Goal: Information Seeking & Learning: Learn about a topic

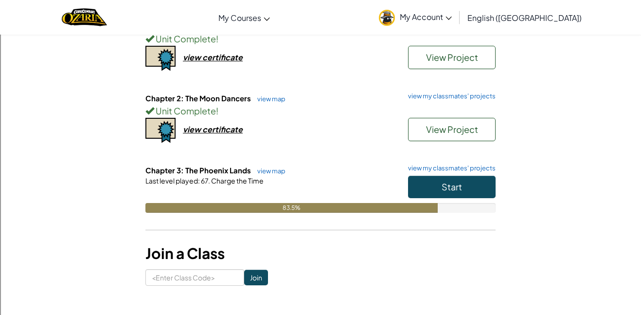
scroll to position [153, 0]
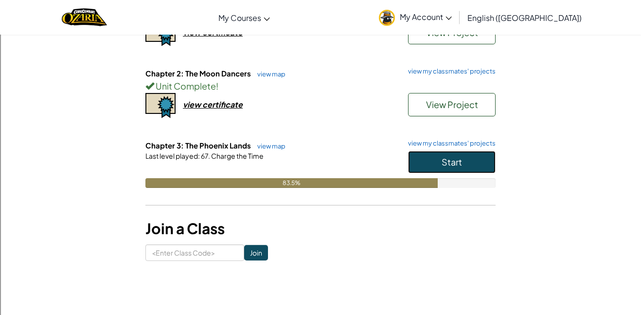
click at [429, 169] on button "Start" at bounding box center [452, 162] width 88 height 22
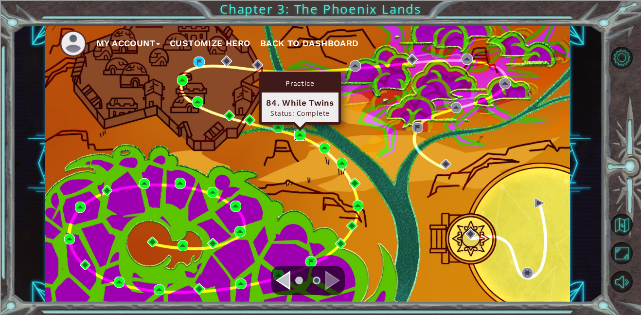
click at [301, 135] on img at bounding box center [299, 134] width 11 height 11
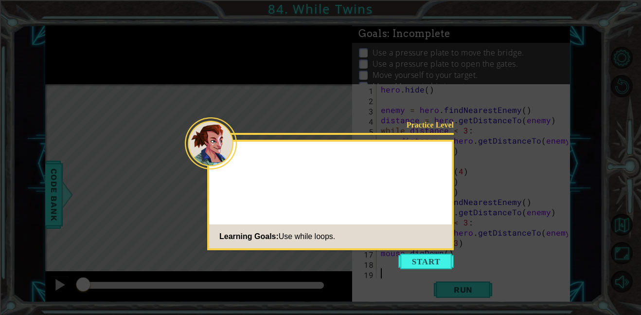
click at [416, 253] on icon at bounding box center [320, 157] width 641 height 315
click at [416, 261] on button "Start" at bounding box center [425, 261] width 55 height 16
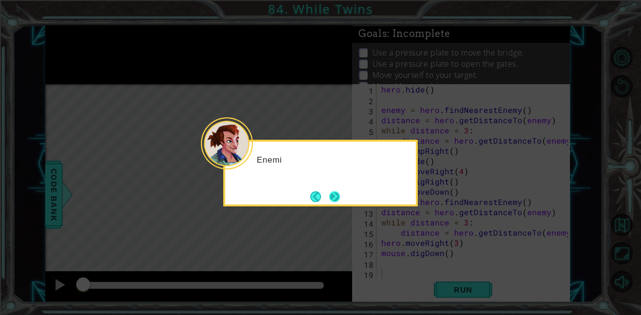
click at [332, 202] on button "Next" at bounding box center [335, 197] width 12 height 12
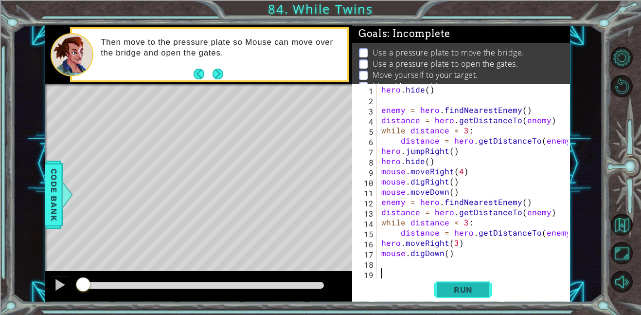
click at [436, 294] on button "Run" at bounding box center [463, 289] width 58 height 22
click at [486, 289] on button "Run" at bounding box center [463, 289] width 58 height 22
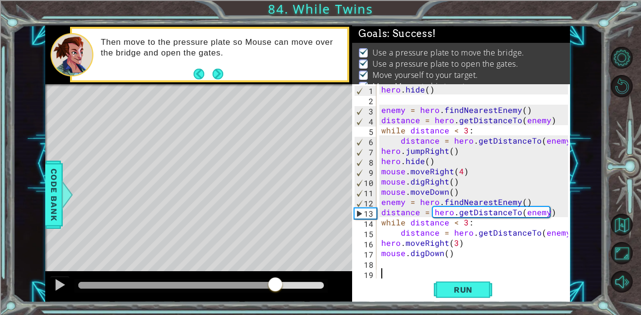
drag, startPoint x: 101, startPoint y: 278, endPoint x: 318, endPoint y: 276, distance: 216.9
click at [284, 276] on div at bounding box center [275, 285] width 18 height 18
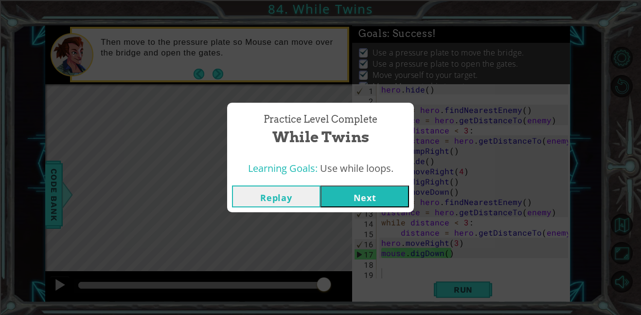
click at [341, 195] on button "Next" at bounding box center [364, 196] width 89 height 22
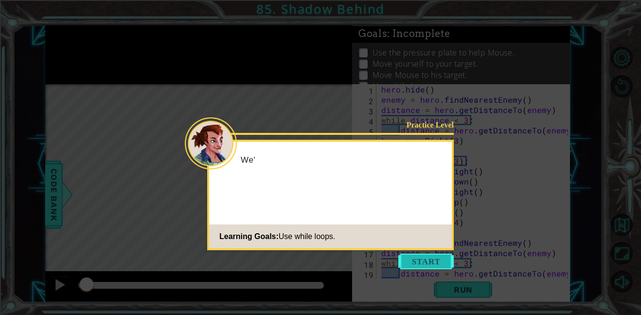
click at [417, 254] on button "Start" at bounding box center [425, 261] width 55 height 16
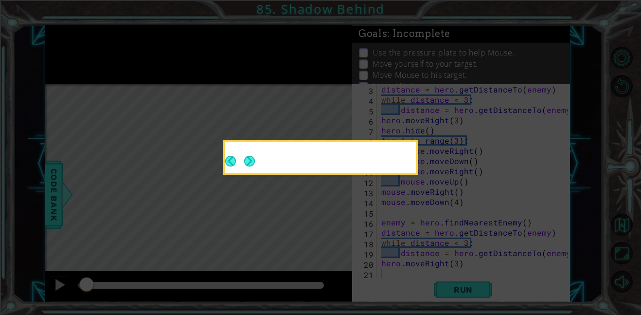
scroll to position [20, 0]
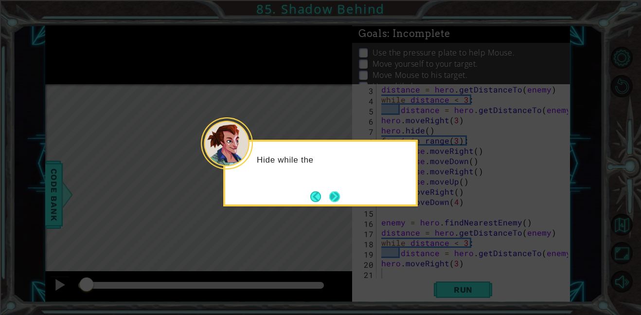
click at [331, 196] on button "Next" at bounding box center [334, 196] width 11 height 11
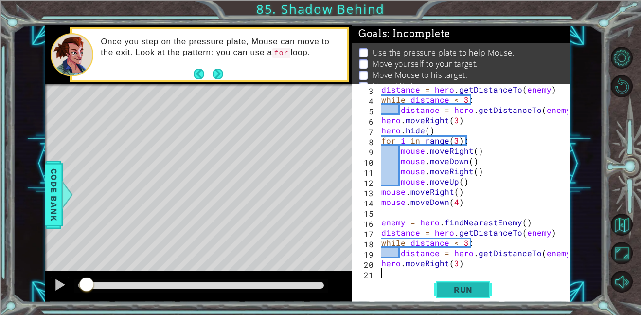
click at [437, 297] on button "Run" at bounding box center [463, 289] width 58 height 22
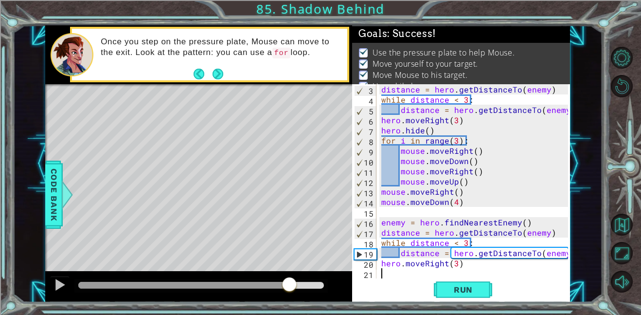
drag, startPoint x: 100, startPoint y: 287, endPoint x: 337, endPoint y: 280, distance: 237.9
click at [337, 280] on div at bounding box center [198, 286] width 307 height 31
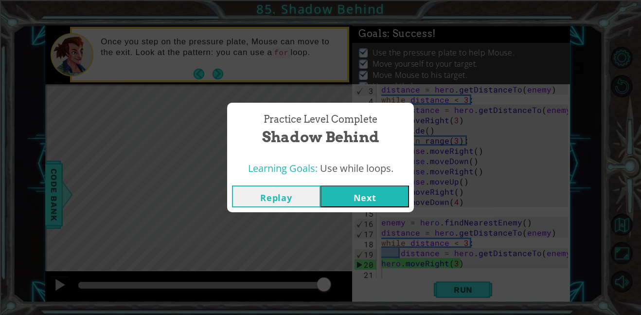
click at [342, 199] on button "Next" at bounding box center [364, 196] width 89 height 22
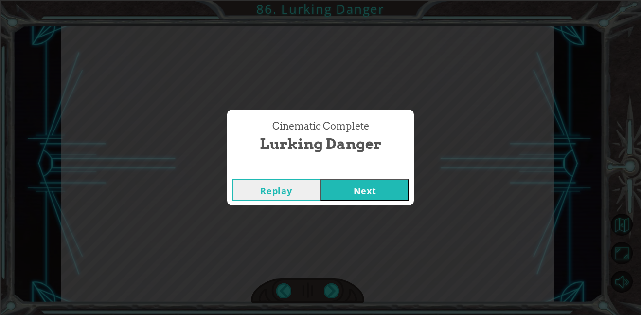
click at [375, 196] on button "Next" at bounding box center [364, 189] width 89 height 22
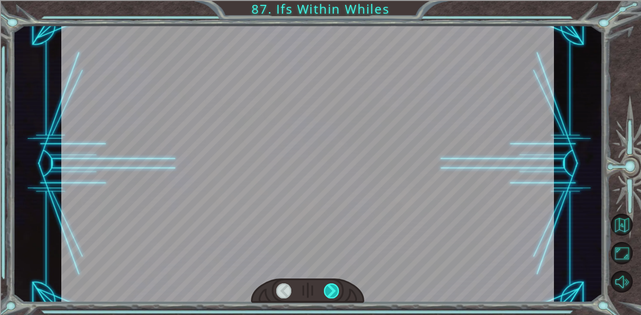
click at [335, 292] on div at bounding box center [332, 290] width 16 height 15
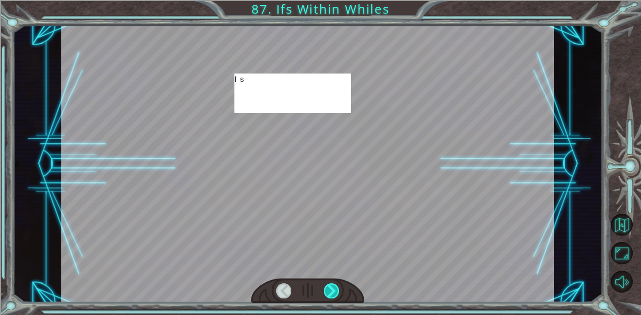
click at [335, 292] on div at bounding box center [332, 290] width 16 height 15
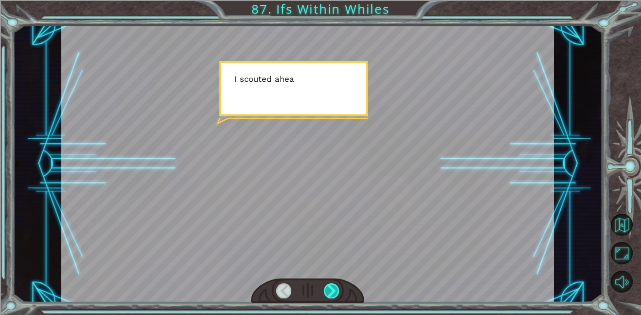
click at [335, 292] on div at bounding box center [332, 290] width 16 height 15
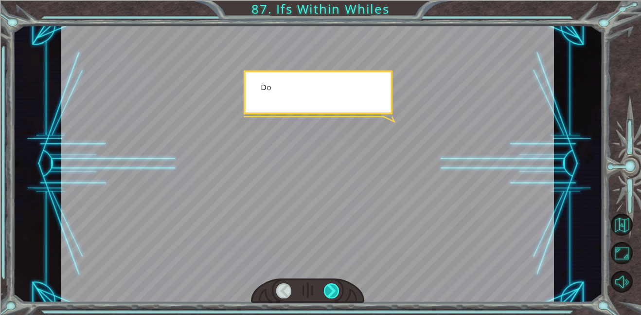
click at [335, 292] on div at bounding box center [332, 290] width 16 height 15
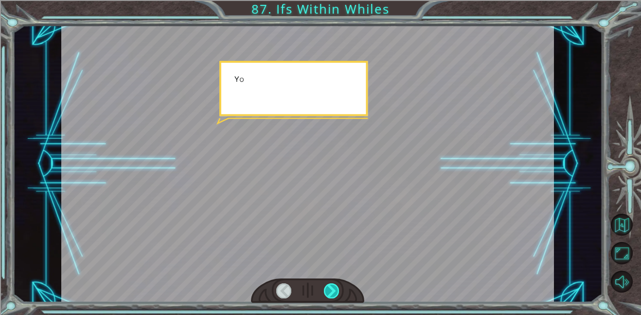
click at [335, 292] on div at bounding box center [332, 290] width 16 height 15
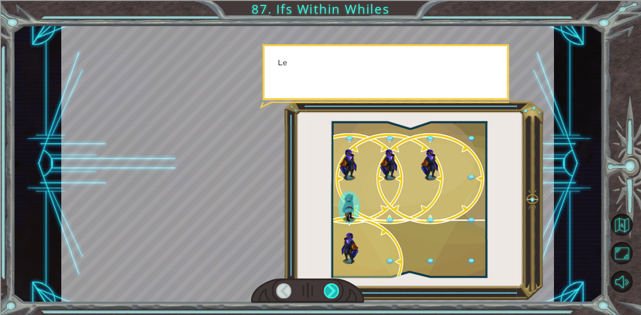
click at [335, 292] on div at bounding box center [332, 290] width 16 height 15
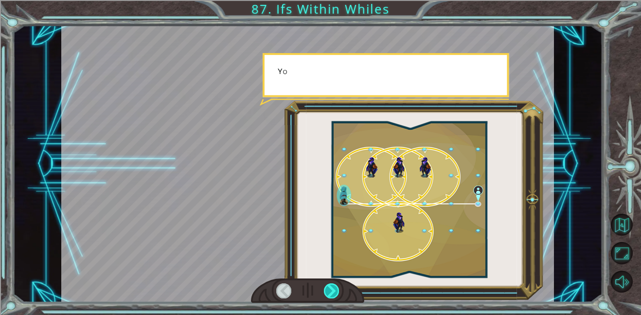
click at [335, 292] on div at bounding box center [332, 290] width 16 height 15
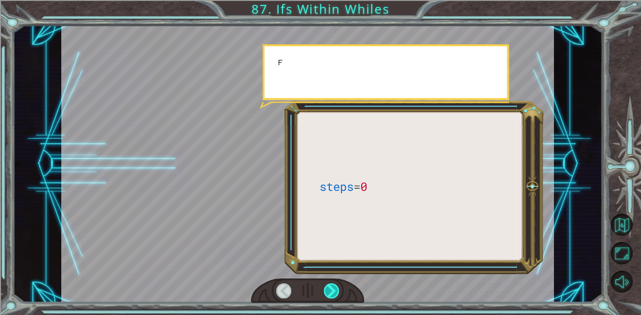
click at [335, 292] on div at bounding box center [332, 290] width 16 height 15
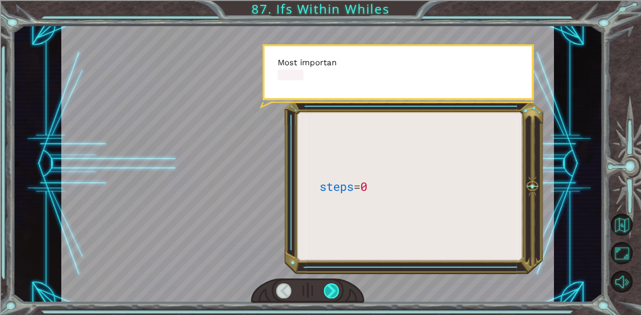
click at [335, 292] on div at bounding box center [332, 290] width 16 height 15
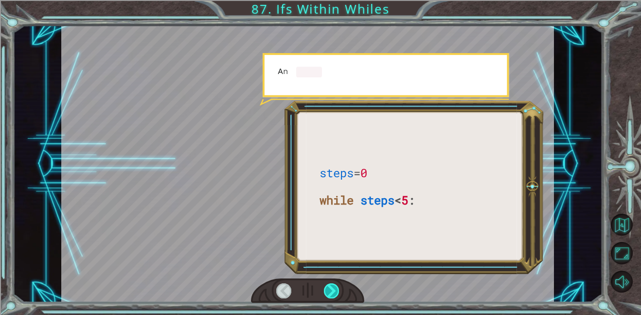
click at [335, 292] on div at bounding box center [332, 290] width 16 height 15
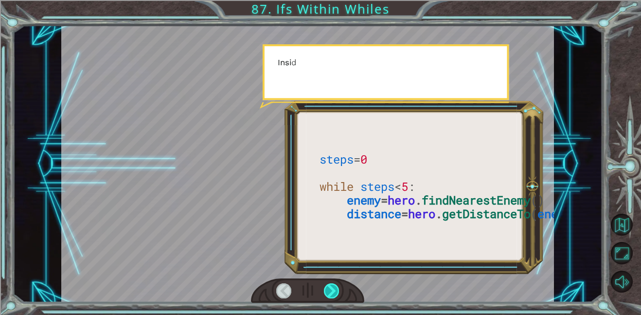
click at [335, 292] on div at bounding box center [332, 290] width 16 height 15
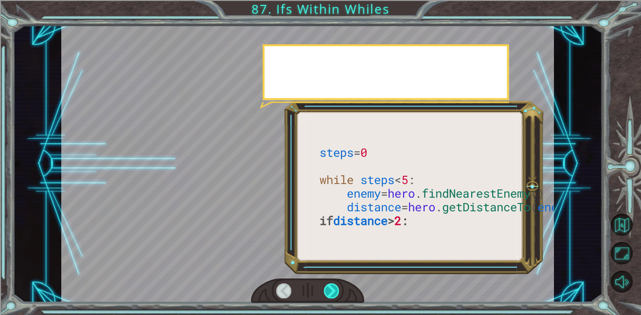
click at [335, 292] on div at bounding box center [332, 290] width 16 height 15
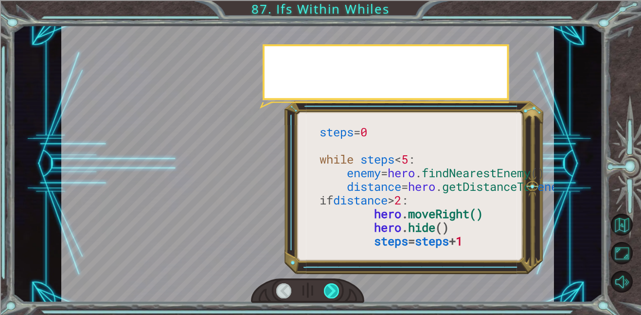
click at [335, 292] on div at bounding box center [332, 290] width 16 height 15
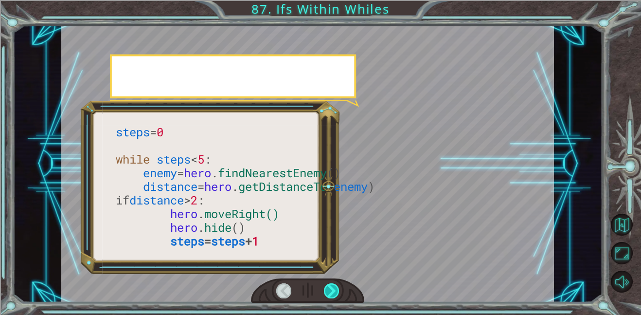
click at [335, 292] on div at bounding box center [332, 290] width 16 height 15
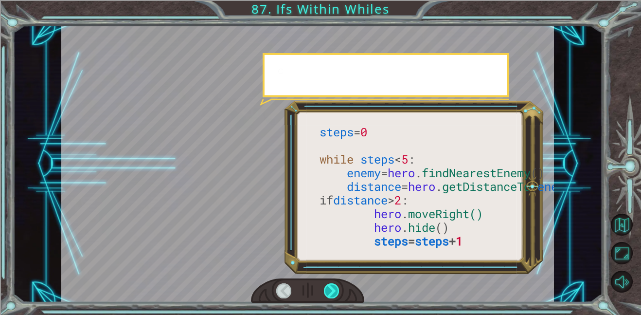
click at [335, 292] on div at bounding box center [332, 290] width 16 height 15
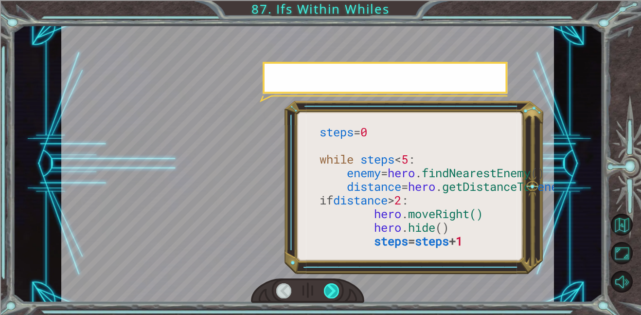
click at [335, 292] on div at bounding box center [332, 290] width 16 height 15
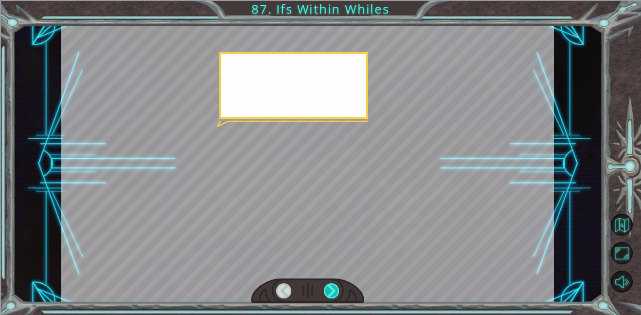
click at [335, 292] on div at bounding box center [332, 290] width 16 height 15
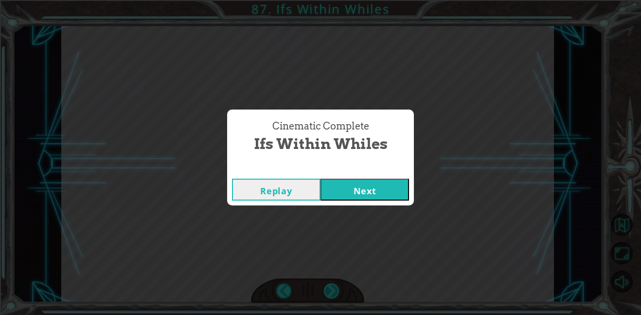
click at [335, 292] on div "Cinematic Complete Ifs Within Whiles Replay Next" at bounding box center [320, 157] width 641 height 315
click at [373, 183] on button "Next" at bounding box center [364, 189] width 89 height 22
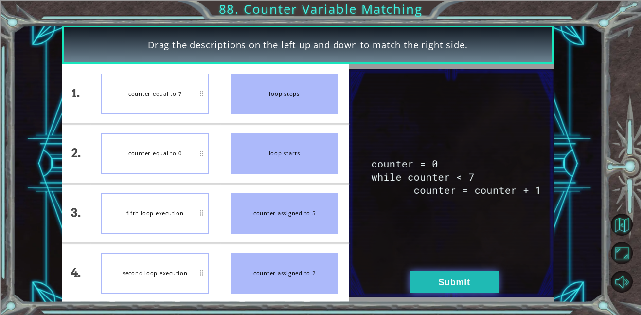
click at [444, 279] on button "Submit" at bounding box center [454, 282] width 89 height 22
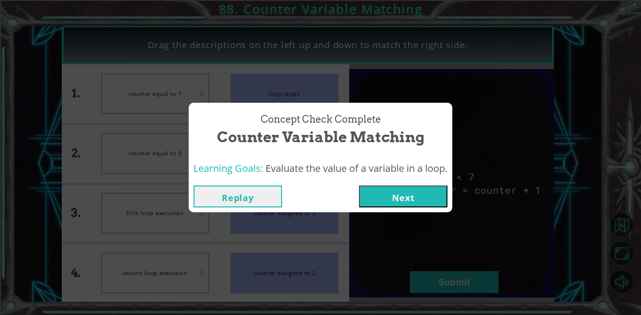
click at [240, 196] on button "Replay" at bounding box center [238, 196] width 89 height 22
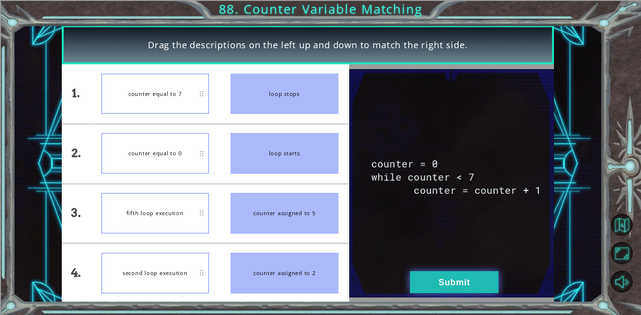
click at [422, 288] on button "Submit" at bounding box center [454, 282] width 89 height 22
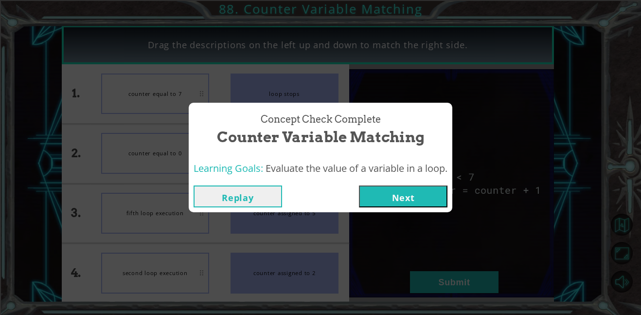
click at [380, 177] on div "Learning Goals: Evaluate the value of a variable in a loop." at bounding box center [321, 169] width 264 height 24
click at [385, 192] on button "Next" at bounding box center [403, 196] width 89 height 22
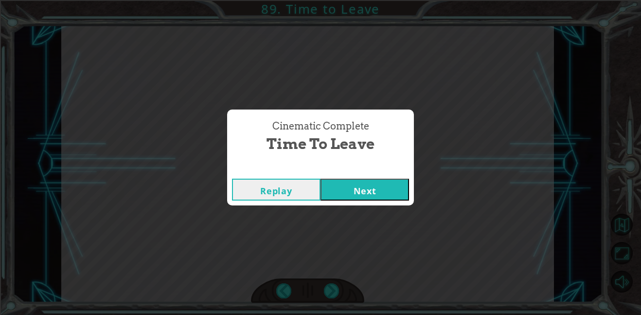
click at [363, 180] on button "Next" at bounding box center [364, 189] width 89 height 22
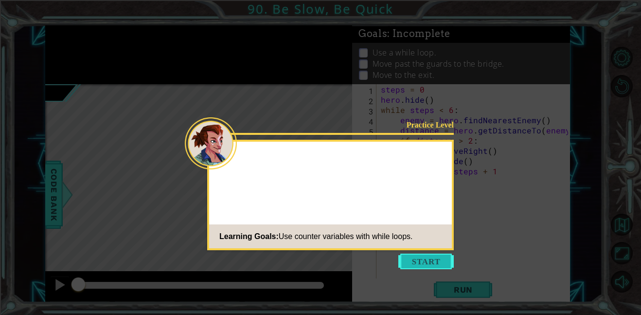
click at [416, 256] on button "Start" at bounding box center [425, 261] width 55 height 16
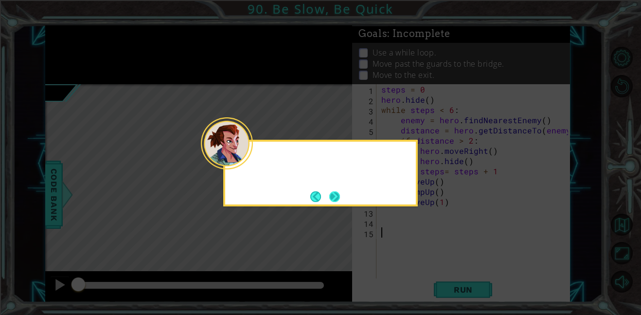
click at [332, 197] on button "Next" at bounding box center [334, 196] width 15 height 15
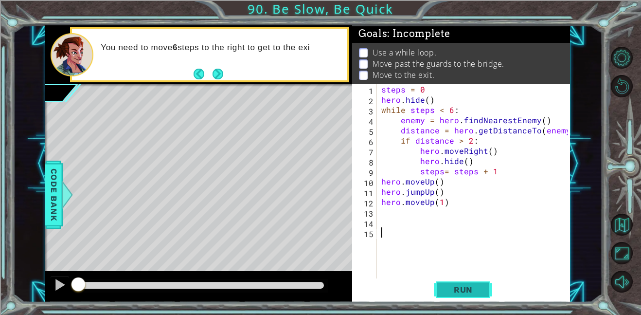
click at [435, 295] on button "Run" at bounding box center [463, 289] width 58 height 22
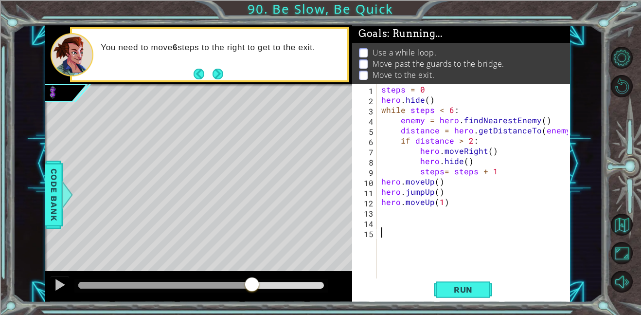
drag, startPoint x: 85, startPoint y: 280, endPoint x: 275, endPoint y: 289, distance: 189.9
click at [261, 289] on div at bounding box center [252, 285] width 18 height 18
click at [53, 291] on div at bounding box center [59, 284] width 13 height 13
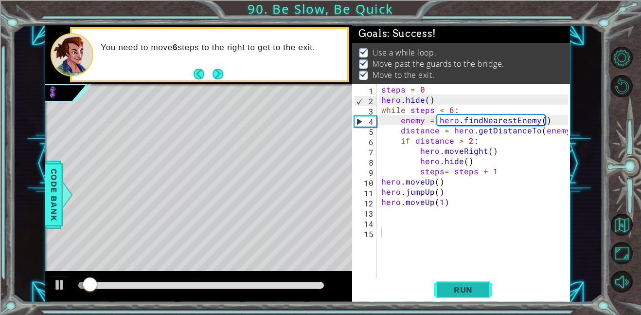
click at [438, 288] on button "Run" at bounding box center [463, 289] width 58 height 22
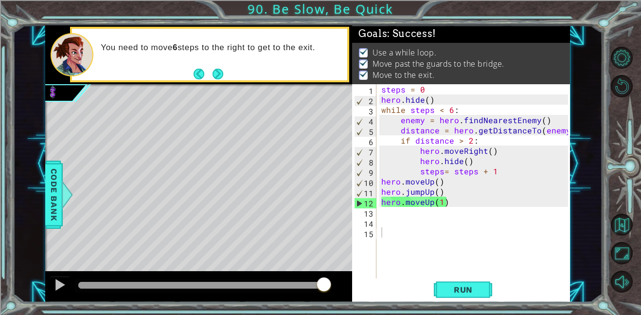
drag, startPoint x: 90, startPoint y: 286, endPoint x: 337, endPoint y: 258, distance: 248.2
click at [337, 258] on body "1 ההההההההההההההההההההההההההההההההההההההההההההההההההההההההההההההההההההההההההההה…" at bounding box center [320, 157] width 641 height 315
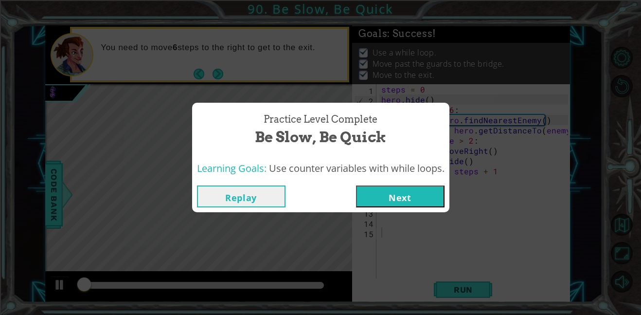
click at [383, 203] on button "Next" at bounding box center [400, 196] width 89 height 22
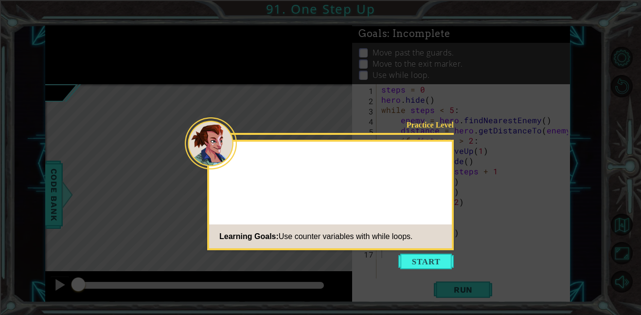
click at [440, 252] on icon at bounding box center [320, 157] width 641 height 315
click at [436, 272] on icon at bounding box center [320, 157] width 641 height 315
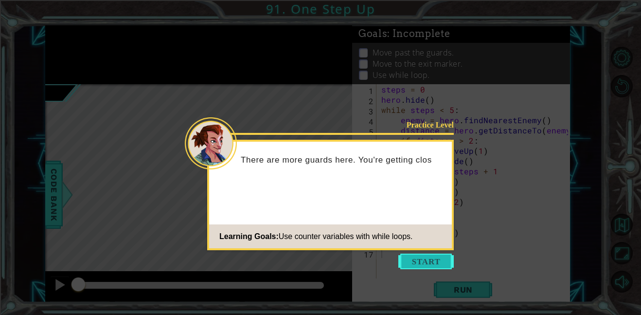
click at [419, 263] on button "Start" at bounding box center [425, 261] width 55 height 16
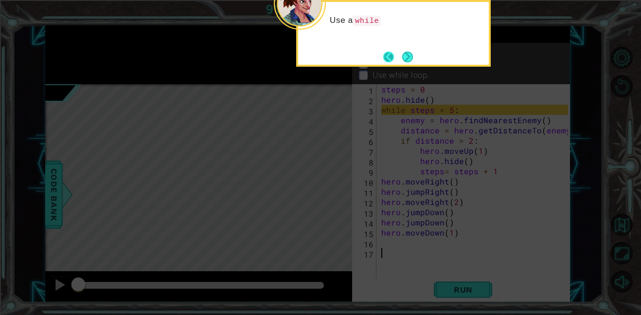
click at [397, 58] on button "Back" at bounding box center [392, 57] width 19 height 11
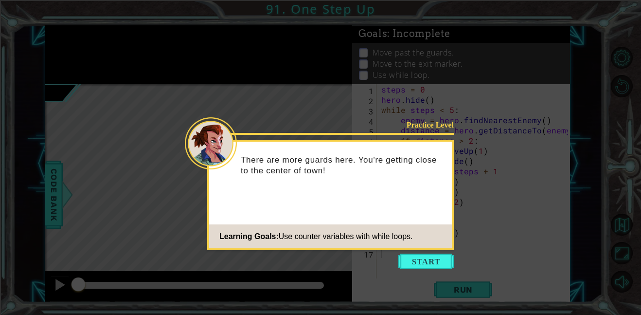
click at [416, 271] on icon at bounding box center [320, 157] width 641 height 315
click at [413, 262] on button "Start" at bounding box center [425, 261] width 55 height 16
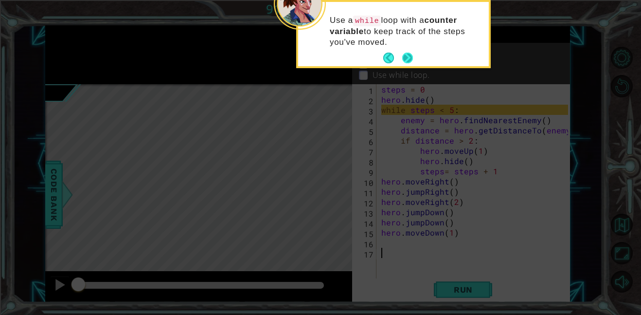
click at [409, 63] on button "Next" at bounding box center [407, 58] width 11 height 11
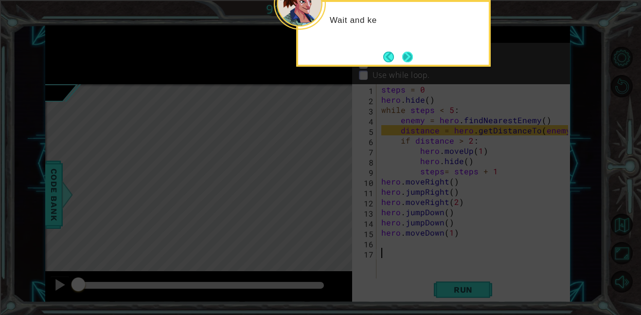
click at [407, 53] on button "Next" at bounding box center [407, 56] width 11 height 11
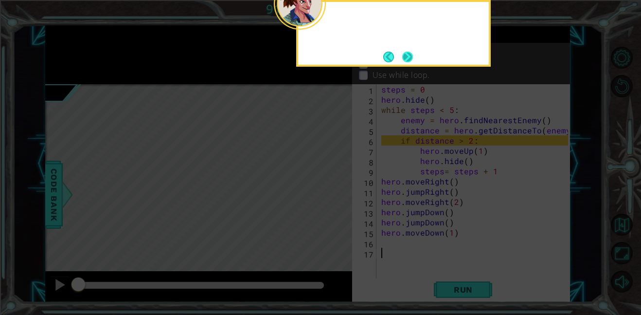
click at [407, 53] on button "Next" at bounding box center [407, 56] width 11 height 11
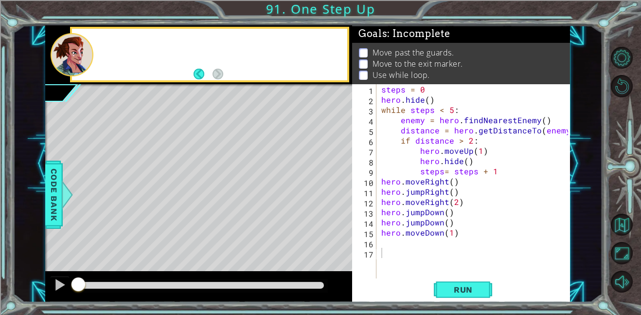
click at [407, 53] on p "Move past the guards." at bounding box center [413, 52] width 82 height 11
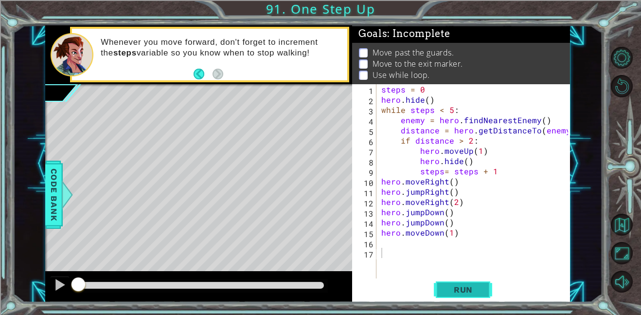
click at [436, 292] on button "Run" at bounding box center [463, 289] width 58 height 22
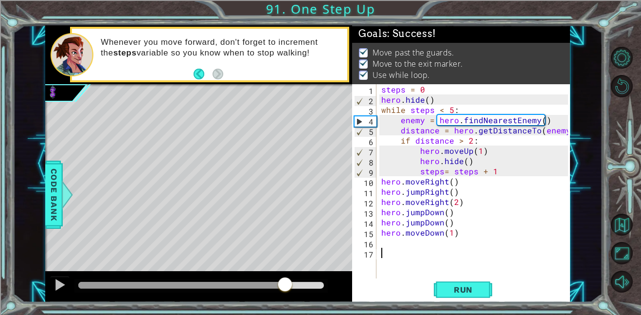
click at [293, 256] on div "methods hero moveUp() moveDown() moveLeft() moveRight() jumpUp() jumpDown() jum…" at bounding box center [307, 163] width 525 height 277
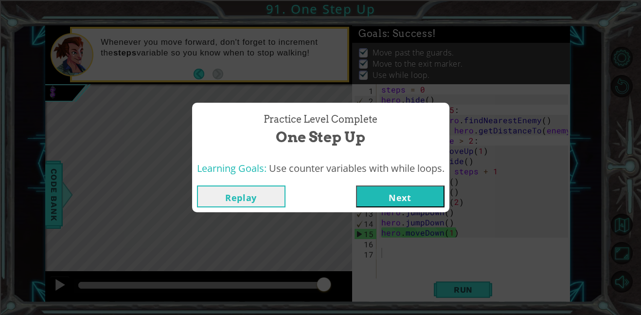
click at [398, 200] on button "Next" at bounding box center [400, 196] width 89 height 22
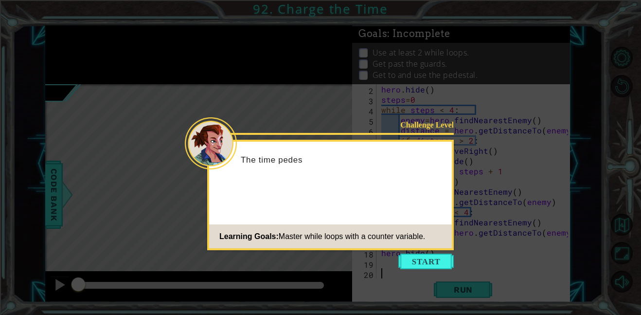
scroll to position [10, 0]
click at [430, 268] on button "Start" at bounding box center [425, 261] width 55 height 16
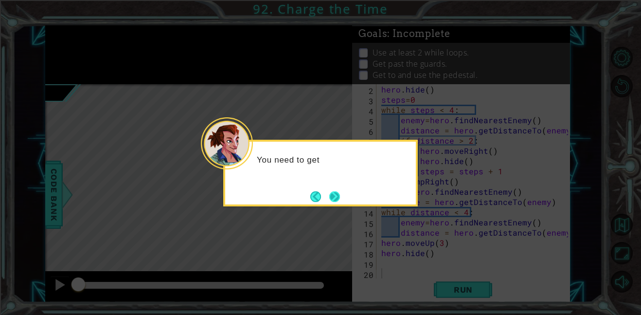
click at [334, 196] on button "Next" at bounding box center [335, 196] width 12 height 12
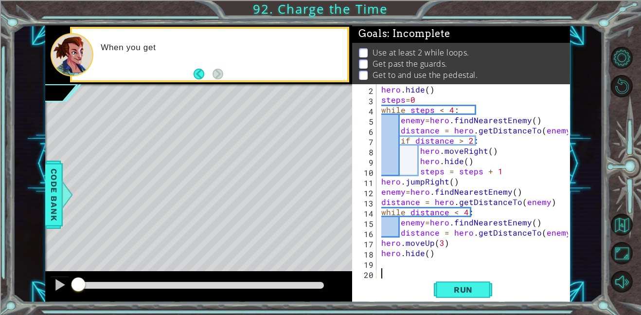
scroll to position [0, 0]
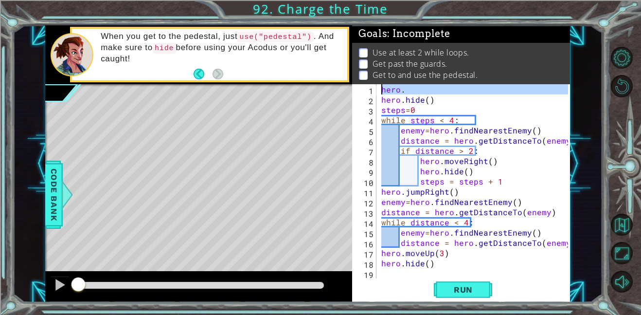
drag, startPoint x: 380, startPoint y: 98, endPoint x: 379, endPoint y: 88, distance: 9.8
click at [379, 88] on div "hero . hero . hide ( ) steps = 0 while steps < 4 : enemy = hero . findNearestEn…" at bounding box center [476, 191] width 194 height 214
type textarea "hero.hide()"
